Goal: Task Accomplishment & Management: Complete application form

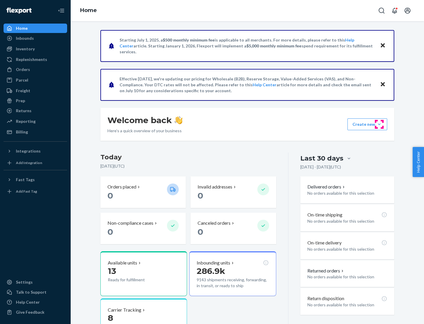
click at [379, 124] on button "Create new Create new inbound Create new order Create new product" at bounding box center [367, 124] width 40 height 12
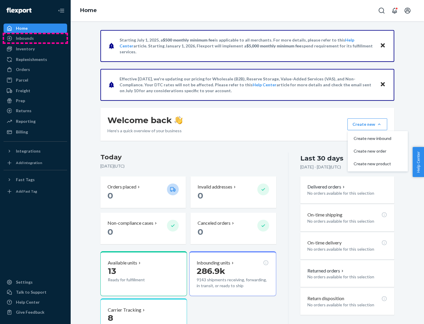
click at [35, 38] on div "Inbounds" at bounding box center [35, 38] width 62 height 8
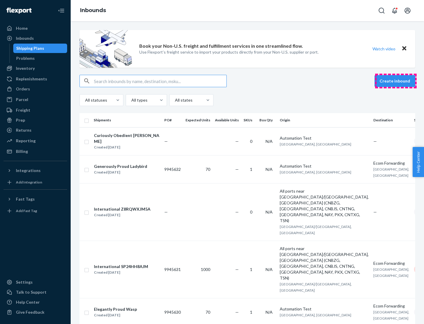
click at [396, 81] on button "Create inbound" at bounding box center [394, 81] width 41 height 12
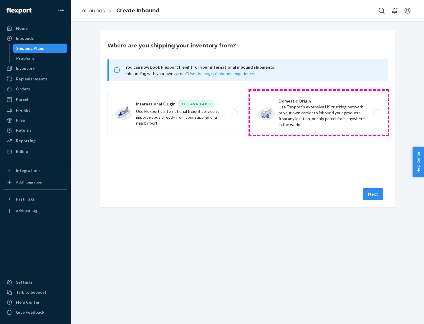
click at [319, 113] on label "Domestic Origin Use Flexport’s extensive US trucking network or your own carrie…" at bounding box center [319, 113] width 138 height 44
click at [376, 113] on input "Domestic Origin Use Flexport’s extensive US trucking network or your own carrie…" at bounding box center [378, 113] width 4 height 4
radio input "true"
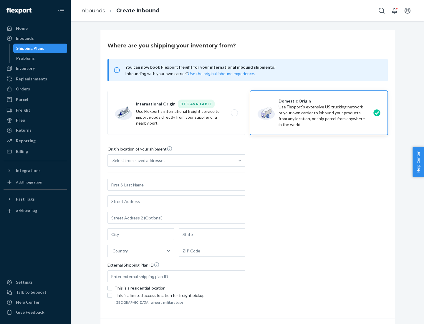
click at [137, 160] on div "Select from saved addresses" at bounding box center [138, 160] width 53 height 6
click at [113, 160] on input "Select from saved addresses" at bounding box center [112, 160] width 1 height 6
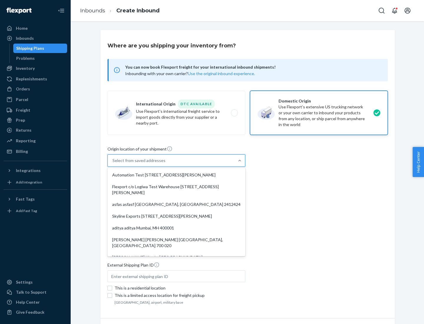
scroll to position [2, 0]
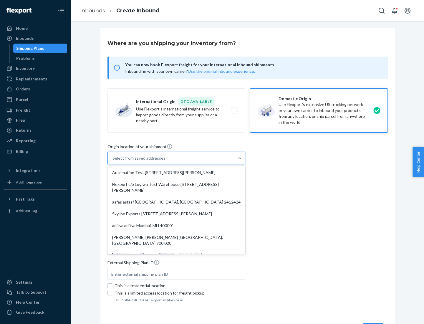
click at [176, 172] on div "Automation Test [STREET_ADDRESS][PERSON_NAME]" at bounding box center [176, 173] width 135 height 12
click at [113, 161] on input "option Automation Test [STREET_ADDRESS][PERSON_NAME]. 9 results available. Use …" at bounding box center [112, 158] width 1 height 6
type input "Automation Test"
type input "9th Floor"
type input "[GEOGRAPHIC_DATA]"
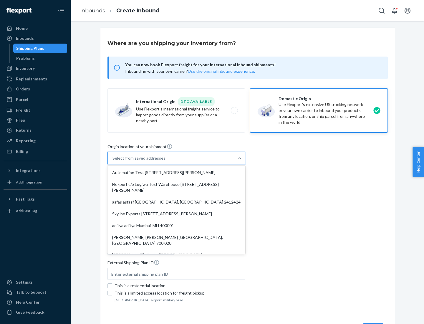
type input "CA"
type input "94104"
type input "[STREET_ADDRESS][PERSON_NAME]"
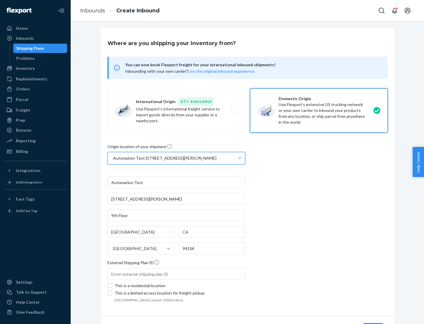
scroll to position [34, 0]
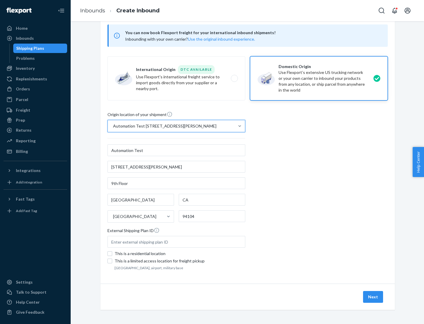
click at [373, 297] on button "Next" at bounding box center [373, 297] width 20 height 12
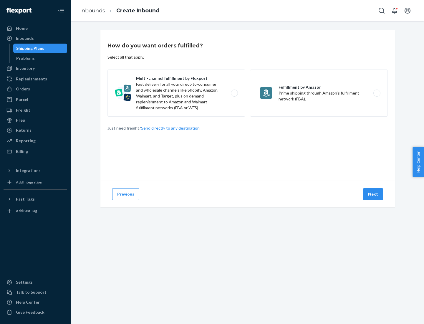
click at [176, 93] on label "Multi-channel fulfillment by Flexport Fast delivery for all your direct-to-cons…" at bounding box center [176, 92] width 138 height 47
click at [234, 93] on input "Multi-channel fulfillment by Flexport Fast delivery for all your direct-to-cons…" at bounding box center [236, 93] width 4 height 4
radio input "true"
click at [373, 194] on button "Next" at bounding box center [373, 194] width 20 height 12
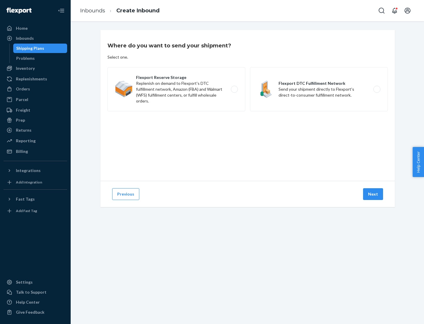
click at [319, 89] on label "Flexport DTC Fulfillment Network Send your shipment directly to Flexport's dire…" at bounding box center [319, 89] width 138 height 44
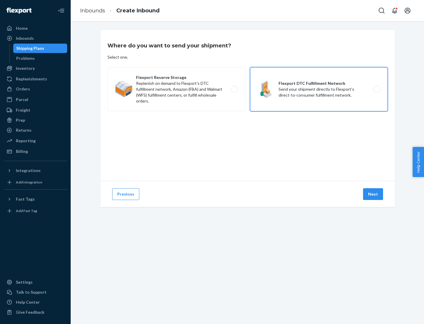
click at [376, 89] on input "Flexport DTC Fulfillment Network Send your shipment directly to Flexport's dire…" at bounding box center [378, 89] width 4 height 4
radio input "true"
click at [373, 194] on button "Next" at bounding box center [373, 194] width 20 height 12
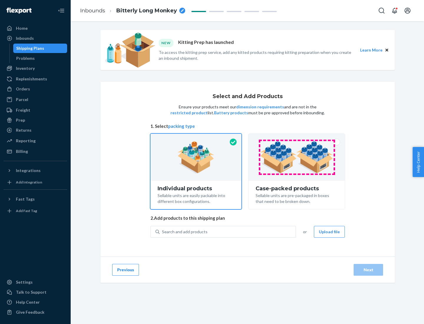
click at [297, 157] on img at bounding box center [296, 157] width 73 height 32
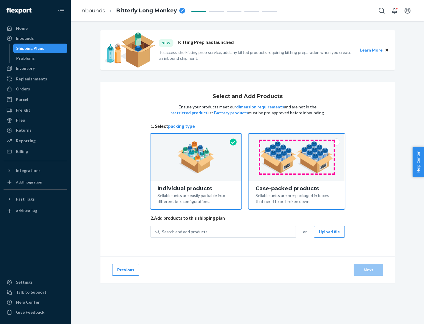
click at [297, 137] on input "Case-packed products Sellable units are pre-packaged in boxes that need to be b…" at bounding box center [297, 136] width 4 height 4
radio input "true"
radio input "false"
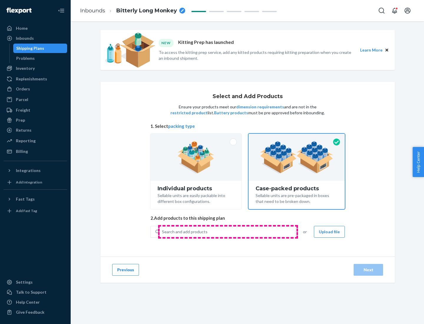
click at [228, 231] on div "Search and add products" at bounding box center [228, 231] width 136 height 11
click at [162, 231] on input "Search and add products" at bounding box center [162, 232] width 1 height 6
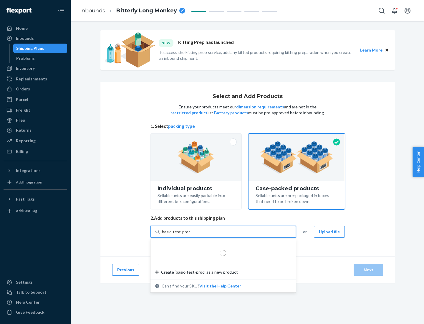
type input "basic-test-product-1"
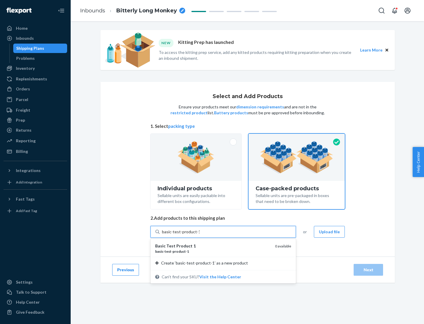
click at [213, 251] on div "basic - test - product - 1" at bounding box center [212, 251] width 115 height 5
click at [200, 235] on input "basic-test-product-1" at bounding box center [181, 232] width 38 height 6
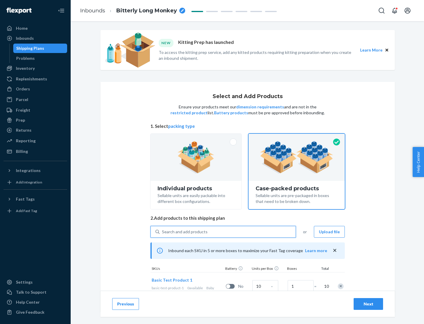
scroll to position [21, 0]
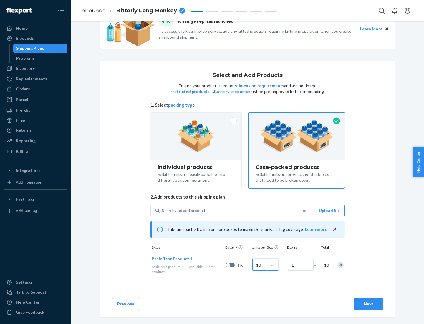
type input "10"
type input "7"
click at [368, 304] on div "Next" at bounding box center [367, 304] width 19 height 6
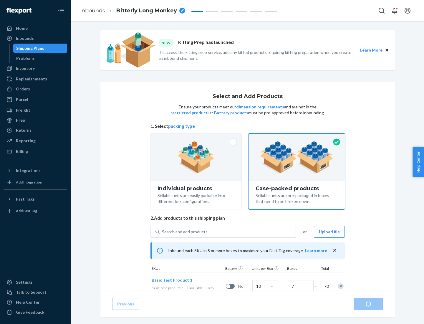
radio input "true"
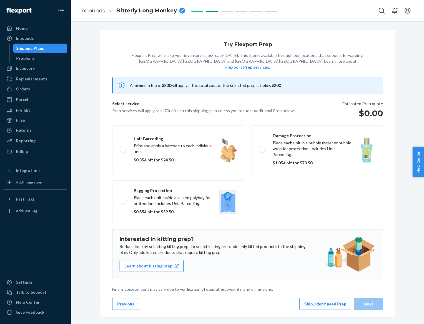
scroll to position [1, 0]
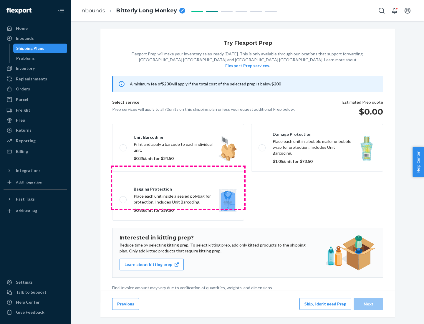
click at [178, 187] on label "Bagging protection Place each unit inside a sealed polybag for protection. Incl…" at bounding box center [178, 200] width 132 height 42
click at [123, 197] on input "Bagging protection Place each unit inside a sealed polybag for protection. Incl…" at bounding box center [121, 199] width 4 height 4
checkbox input "true"
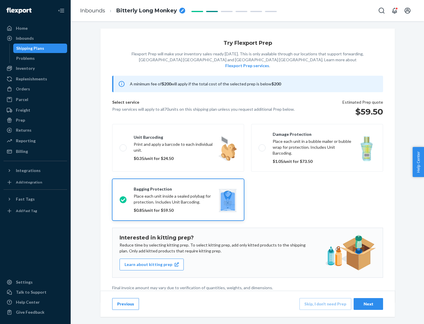
click at [368, 303] on div "Next" at bounding box center [367, 304] width 19 height 6
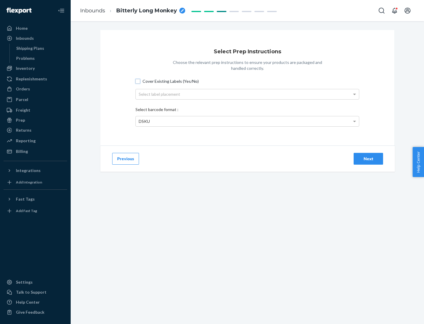
click at [138, 81] on input "Cover Existing Labels (Yes/No)" at bounding box center [137, 81] width 5 height 5
checkbox input "true"
click at [247, 94] on div "Select label placement" at bounding box center [247, 94] width 223 height 10
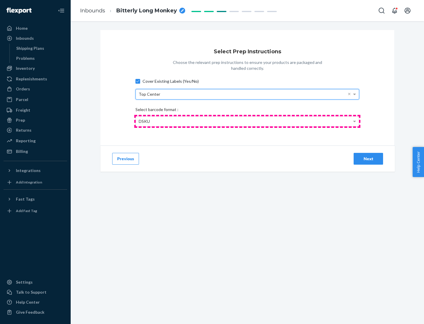
click at [247, 121] on div "DSKU" at bounding box center [247, 121] width 223 height 10
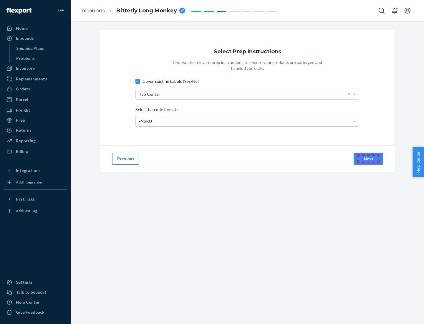
click at [368, 158] on div "Next" at bounding box center [367, 159] width 19 height 6
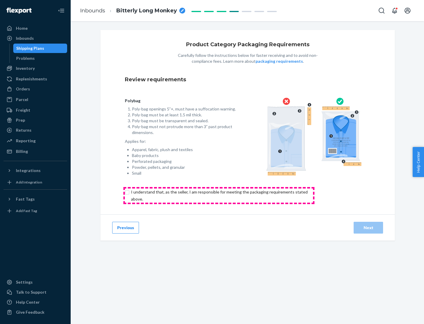
click at [219, 195] on input "checkbox" at bounding box center [223, 195] width 196 height 14
checkbox input "true"
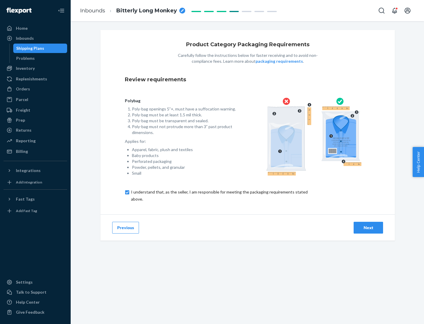
click at [368, 227] on div "Next" at bounding box center [367, 228] width 19 height 6
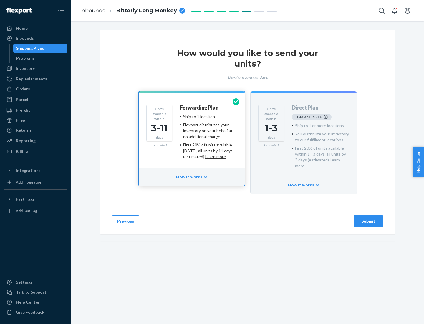
click at [200, 107] on h4 "Forwarding Plan" at bounding box center [199, 108] width 39 height 6
click at [368, 218] on div "Submit" at bounding box center [367, 221] width 19 height 6
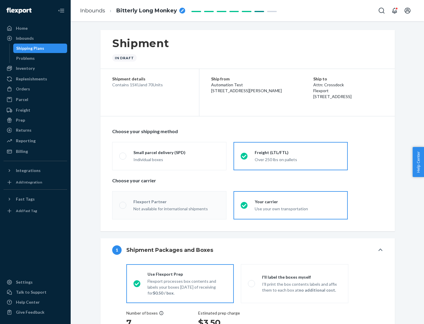
radio input "true"
radio input "false"
radio input "true"
radio input "false"
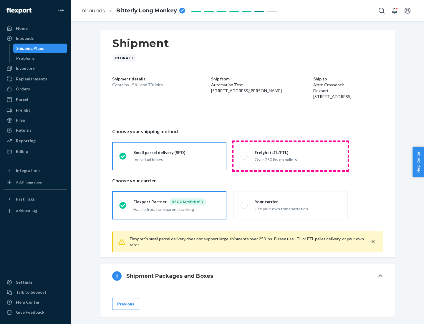
click at [290, 156] on div "Over 250 lbs on pallets" at bounding box center [298, 158] width 86 height 7
click at [244, 156] on input "Freight (LTL/FTL) Over 250 lbs on pallets" at bounding box center [242, 156] width 4 height 4
radio input "true"
radio input "false"
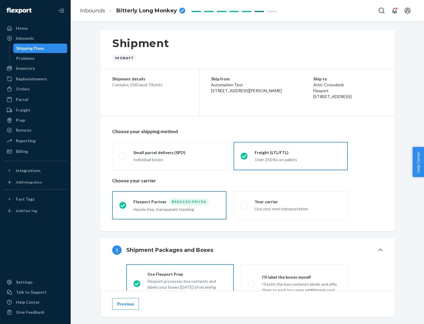
scroll to position [33, 0]
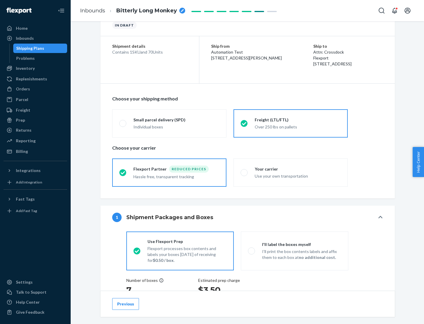
click at [290, 172] on div "Use your own transportation" at bounding box center [298, 175] width 86 height 7
click at [244, 172] on input "Your carrier Use your own transportation" at bounding box center [242, 172] width 4 height 4
radio input "true"
radio input "false"
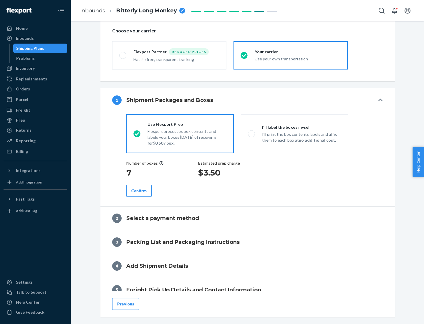
scroll to position [111, 0]
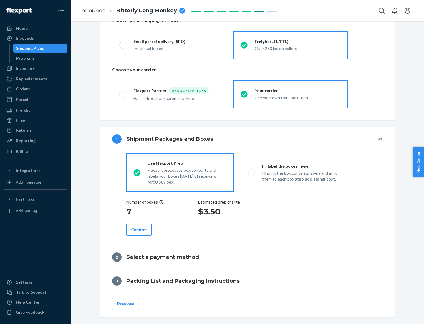
click at [294, 172] on p "I’ll print the box contents labels and affix them to each box at no additional …" at bounding box center [301, 176] width 79 height 12
click at [252, 172] on input "I'll label the boxes myself I’ll print the box contents labels and affix them t…" at bounding box center [250, 172] width 4 height 4
radio input "true"
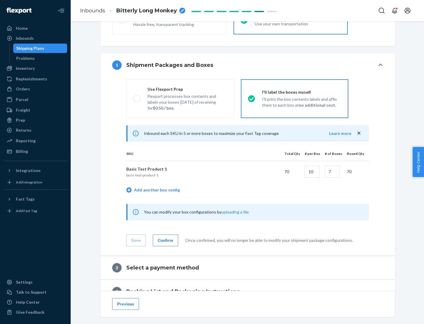
scroll to position [102, 0]
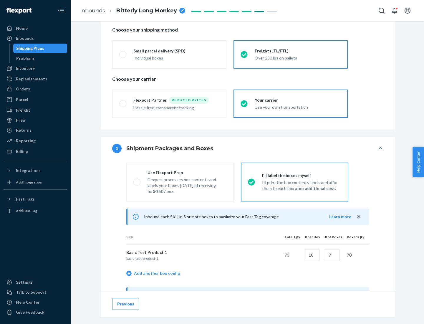
click at [187, 172] on div "Use Flexport Prep" at bounding box center [186, 173] width 79 height 6
click at [137, 180] on input "Use Flexport Prep Flexport processes box contents and labels your boxes [DATE] …" at bounding box center [135, 182] width 4 height 4
radio input "true"
radio input "false"
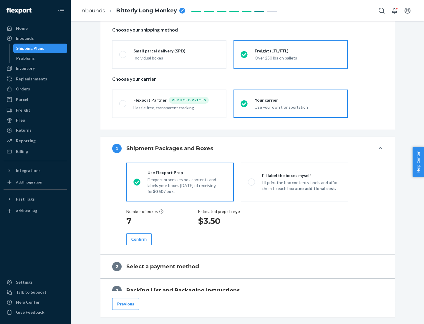
scroll to position [168, 0]
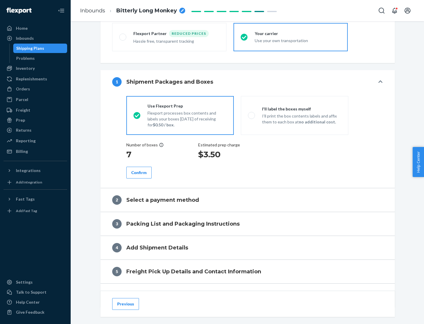
click at [139, 172] on div "Confirm" at bounding box center [138, 173] width 15 height 6
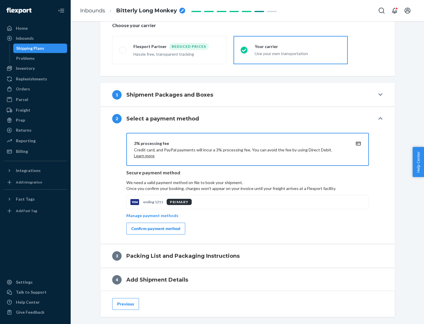
scroll to position [211, 0]
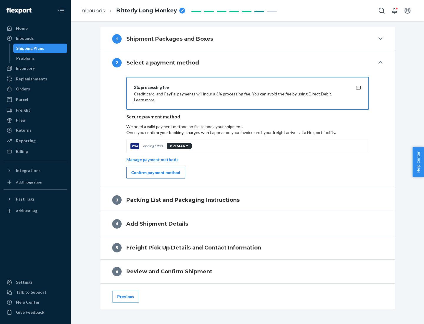
click at [155, 172] on div "Confirm payment method" at bounding box center [155, 173] width 49 height 6
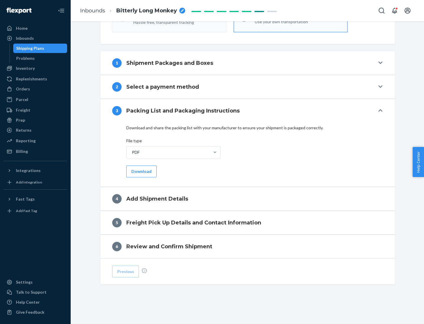
scroll to position [186, 0]
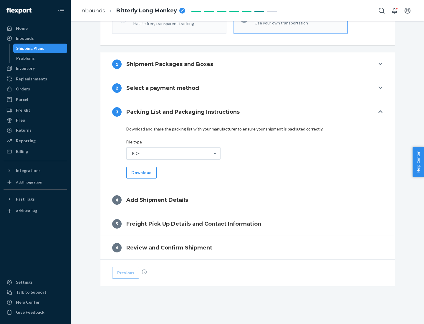
click at [141, 172] on button "Download" at bounding box center [141, 173] width 30 height 12
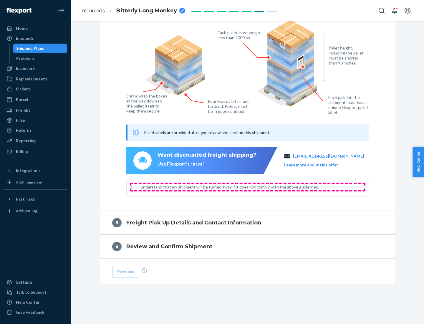
click at [247, 187] on span "I understand that my shipment will be turned away if it does not comply with th…" at bounding box center [250, 187] width 225 height 6
click at [136, 187] on input "I understand that my shipment will be turned away if it does not comply with th…" at bounding box center [133, 187] width 5 height 5
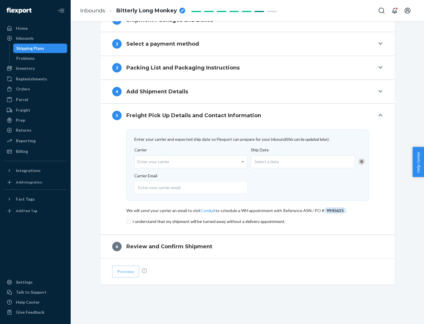
scroll to position [230, 0]
click at [247, 221] on input "checkbox" at bounding box center [247, 221] width 242 height 7
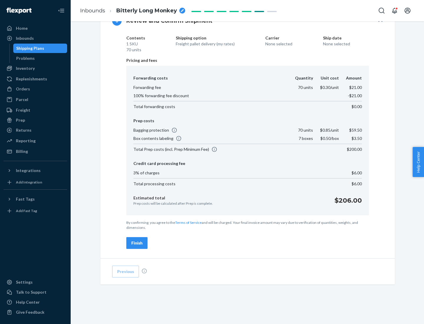
click at [137, 243] on div "Finish" at bounding box center [136, 243] width 11 height 6
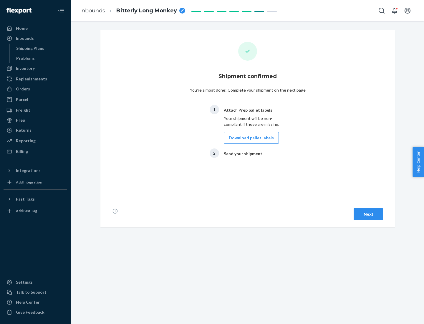
click at [250, 138] on button "Download pallet labels" at bounding box center [251, 138] width 55 height 12
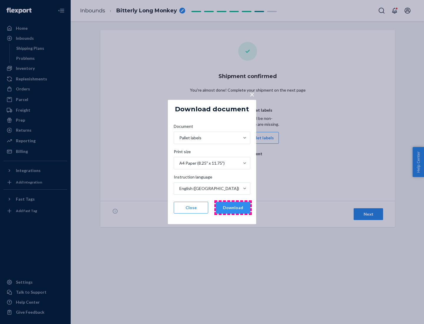
click at [233, 207] on button "Download" at bounding box center [233, 208] width 34 height 12
click at [252, 94] on span "×" at bounding box center [252, 94] width 5 height 10
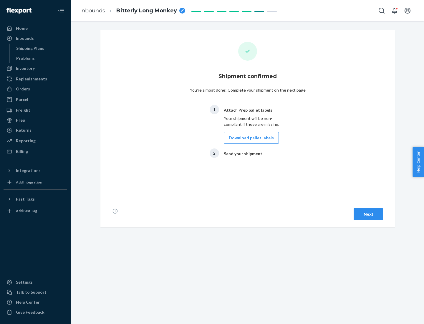
click at [368, 214] on div "Next" at bounding box center [367, 214] width 19 height 6
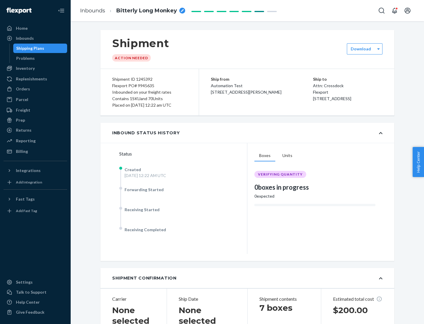
scroll to position [126, 0]
